Goal: Task Accomplishment & Management: Check status

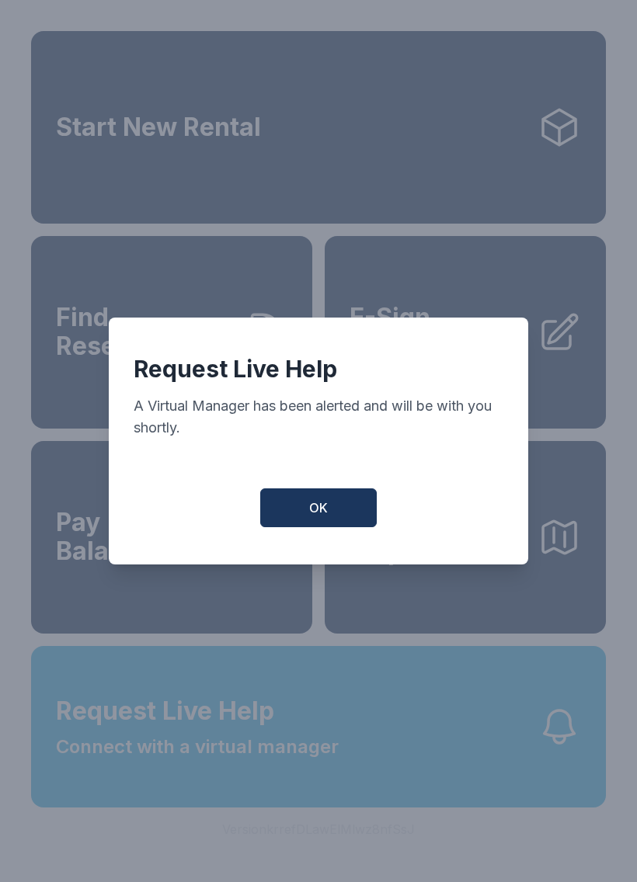
click at [339, 496] on button "OK" at bounding box center [318, 507] width 116 height 39
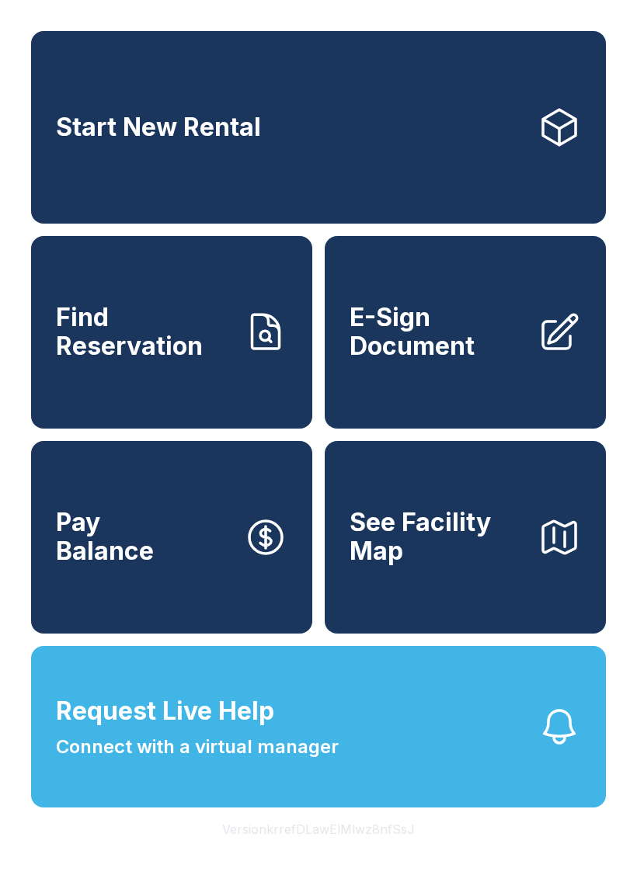
click at [436, 790] on button "Request Live Help Connect with a virtual manager" at bounding box center [318, 726] width 575 height 161
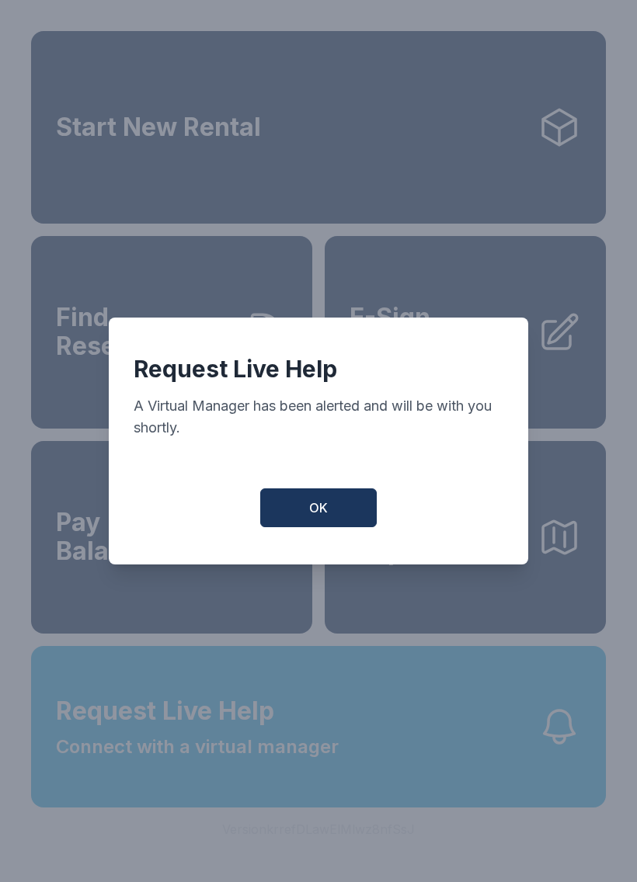
click at [323, 516] on span "OK" at bounding box center [318, 507] width 19 height 19
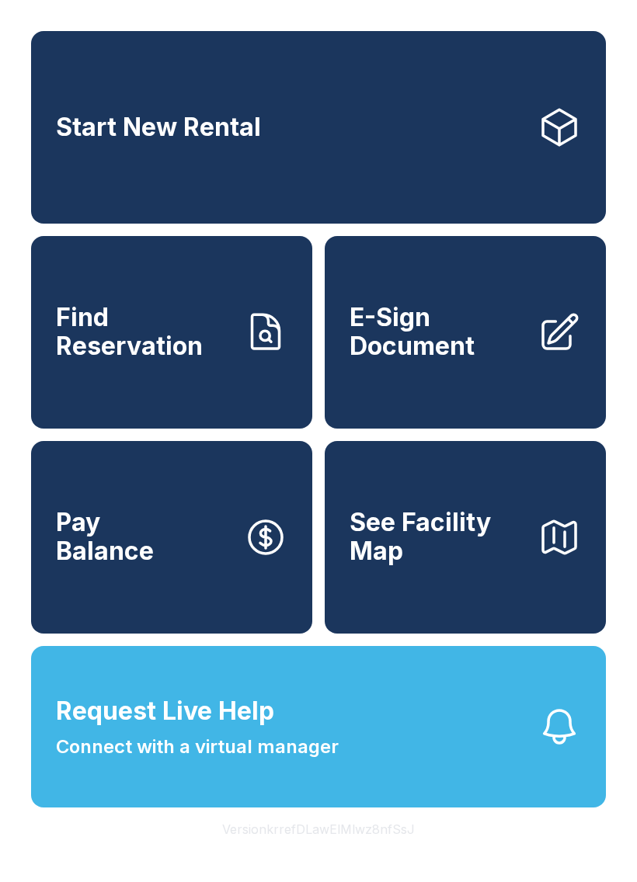
click at [174, 360] on span "Find Reservation" at bounding box center [143, 332] width 175 height 57
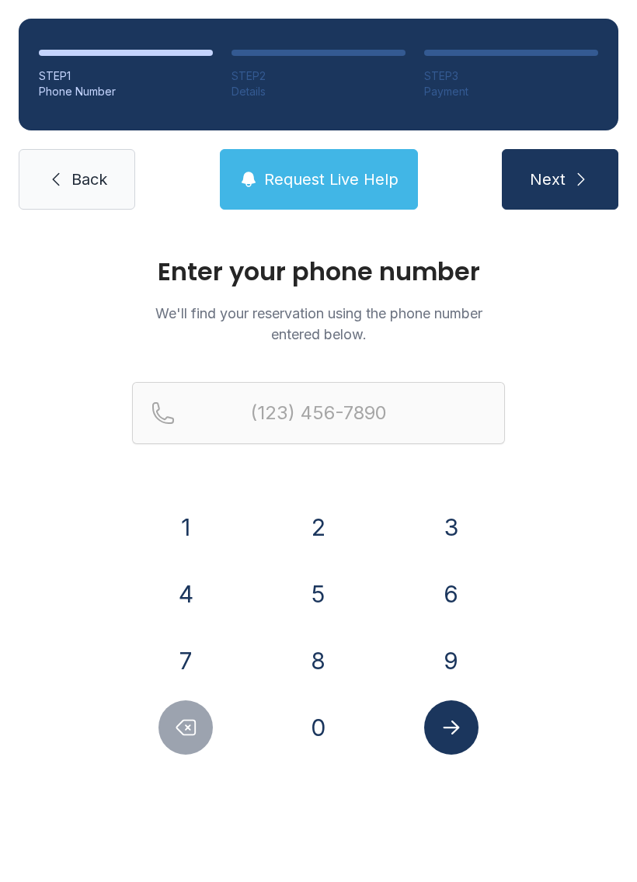
click at [455, 578] on button "6" at bounding box center [451, 594] width 54 height 54
click at [210, 653] on button "7" at bounding box center [185, 661] width 54 height 54
click at [307, 672] on button "8" at bounding box center [318, 661] width 54 height 54
click at [321, 582] on button "5" at bounding box center [318, 594] width 54 height 54
click at [314, 710] on button "0" at bounding box center [318, 727] width 54 height 54
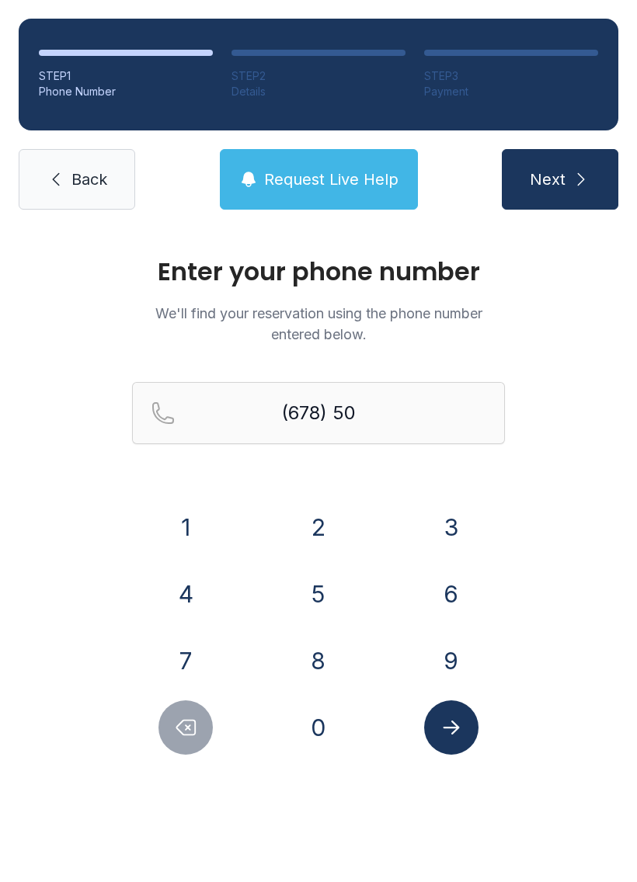
click at [202, 631] on div "1 2 3 4 5 6 7 8 9 0" at bounding box center [318, 627] width 373 height 255
click at [295, 608] on button "5" at bounding box center [318, 594] width 54 height 54
click at [189, 596] on button "4" at bounding box center [185, 594] width 54 height 54
click at [320, 537] on button "2" at bounding box center [318, 527] width 54 height 54
click at [211, 670] on button "7" at bounding box center [185, 661] width 54 height 54
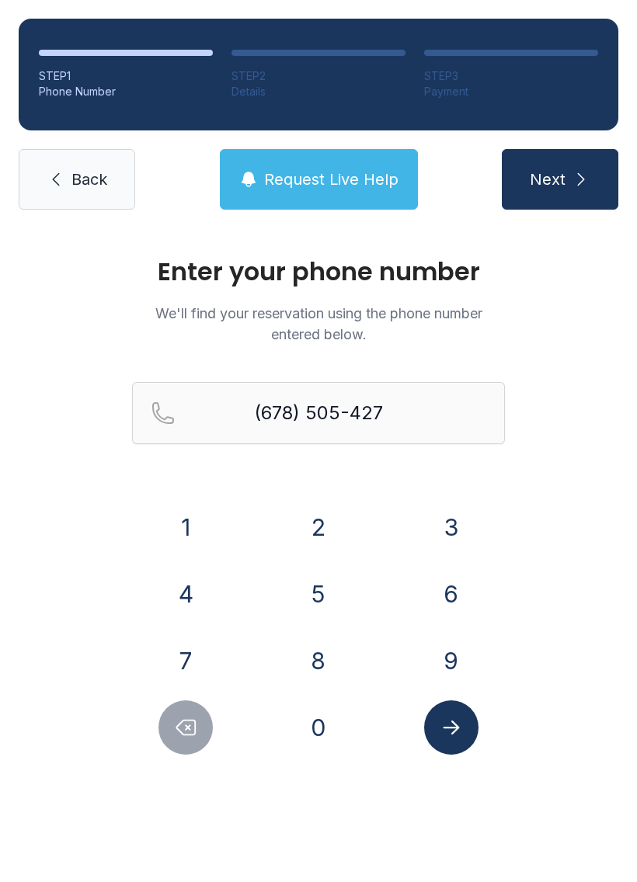
click at [193, 724] on icon "Delete number" at bounding box center [185, 727] width 23 height 23
click at [184, 735] on icon "Delete number" at bounding box center [186, 728] width 19 height 15
click at [183, 735] on icon "Delete number" at bounding box center [186, 728] width 19 height 15
click at [193, 738] on icon "Delete number" at bounding box center [185, 727] width 23 height 23
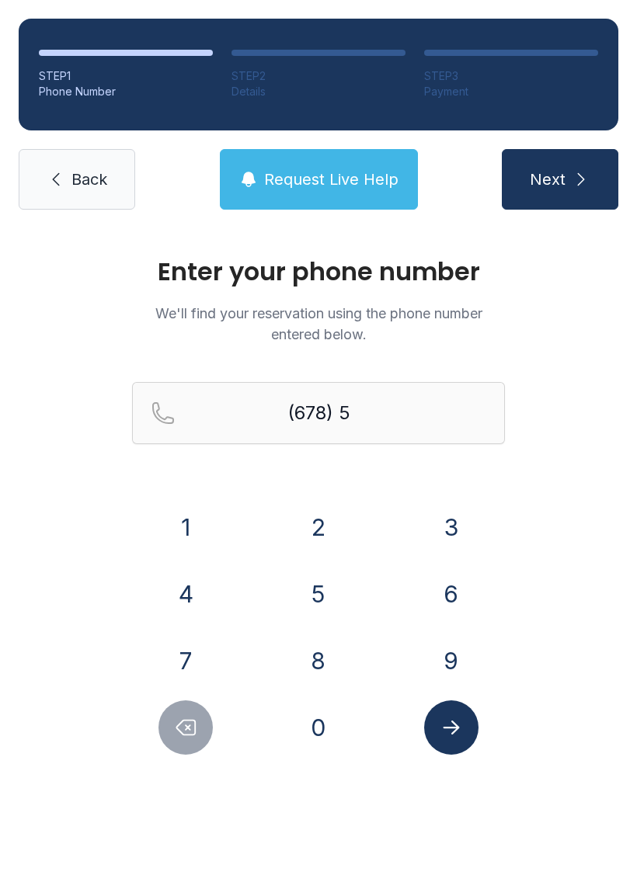
click at [323, 732] on button "0" at bounding box center [318, 727] width 54 height 54
click at [210, 669] on button "7" at bounding box center [185, 661] width 54 height 54
click at [307, 602] on button "5" at bounding box center [318, 594] width 54 height 54
click at [179, 595] on button "4" at bounding box center [185, 594] width 54 height 54
click at [333, 527] on button "2" at bounding box center [318, 527] width 54 height 54
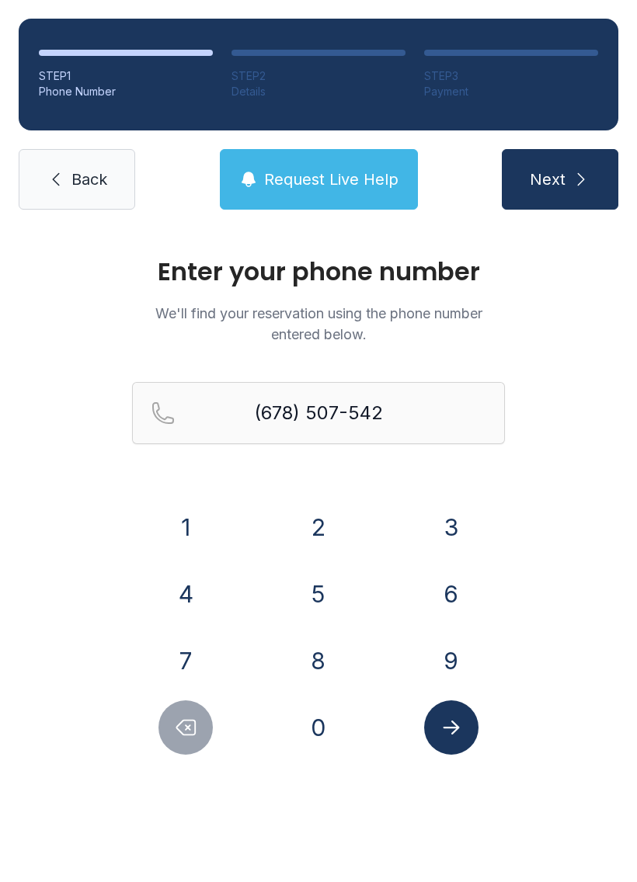
click at [219, 638] on div "7" at bounding box center [186, 661] width 108 height 54
click at [190, 647] on button "7" at bounding box center [185, 661] width 54 height 54
type input "[PHONE_NUMBER]"
click at [453, 752] on button "Submit lookup form" at bounding box center [451, 727] width 54 height 54
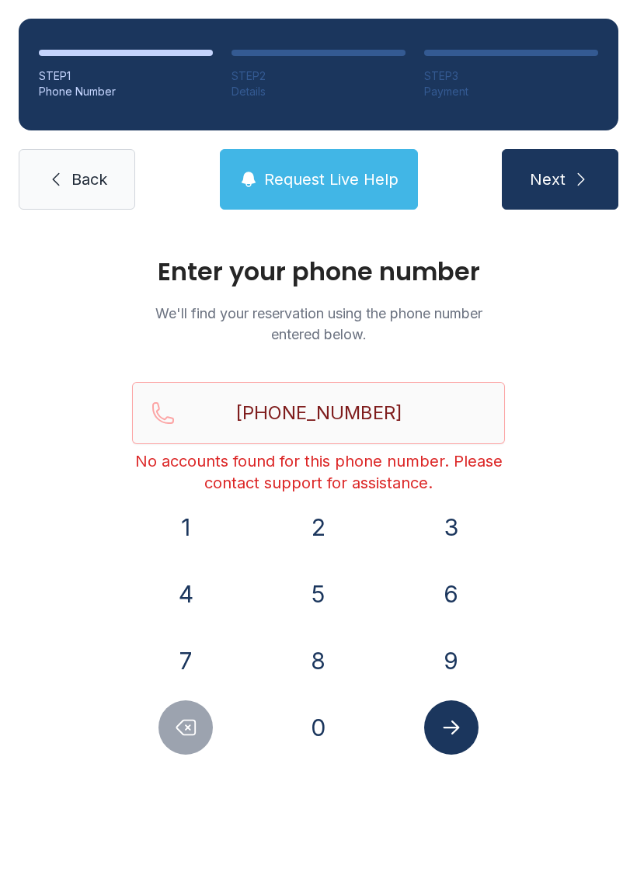
click at [85, 179] on span "Back" at bounding box center [89, 179] width 36 height 22
